Goal: Information Seeking & Learning: Learn about a topic

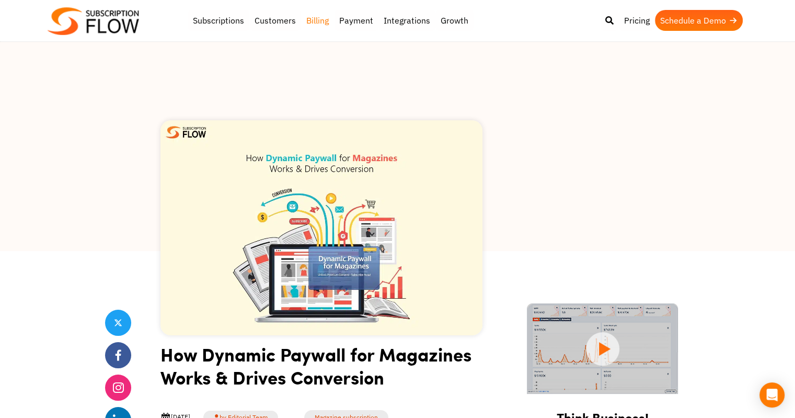
click at [320, 13] on link "Billing" at bounding box center [317, 20] width 33 height 21
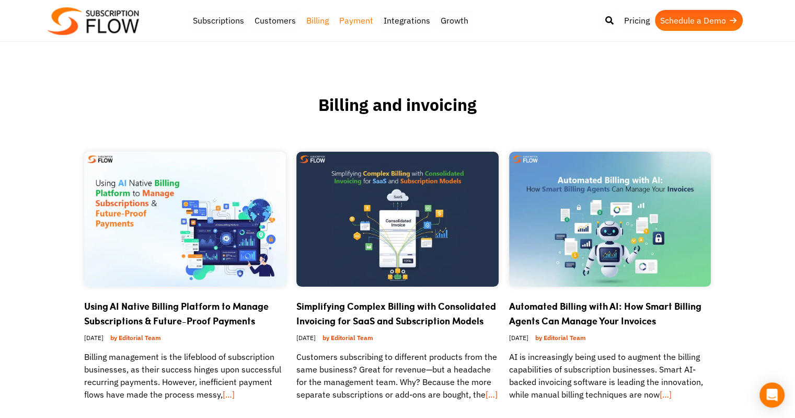
click at [355, 18] on link "Payment" at bounding box center [356, 20] width 44 height 21
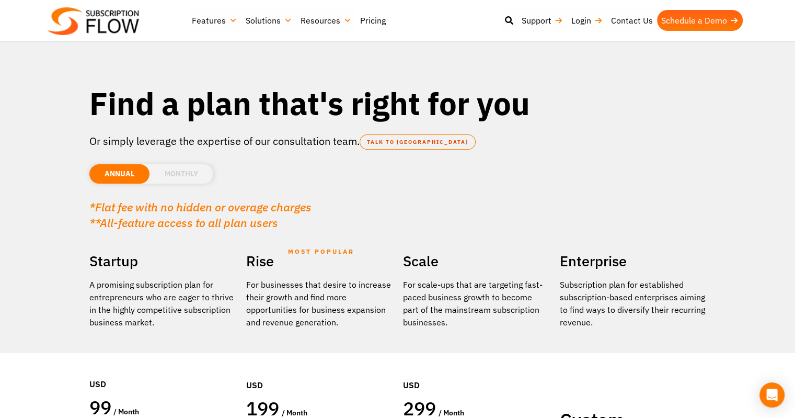
click at [376, 19] on link "Pricing" at bounding box center [373, 20] width 34 height 21
